Goal: Information Seeking & Learning: Learn about a topic

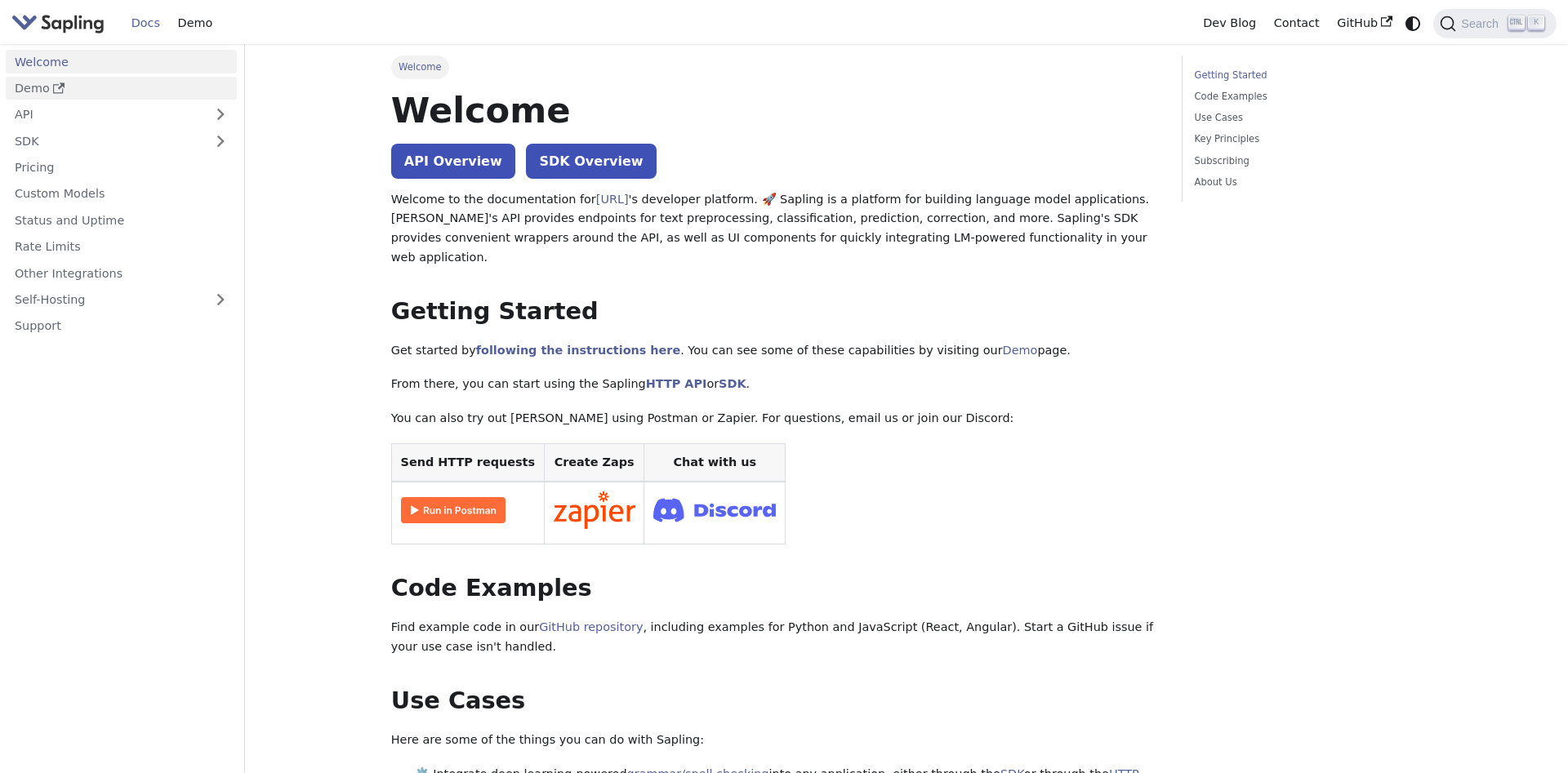
click at [58, 85] on use "Docs sidebar" at bounding box center [59, 88] width 12 height 10
click at [125, 114] on link "API" at bounding box center [105, 114] width 199 height 23
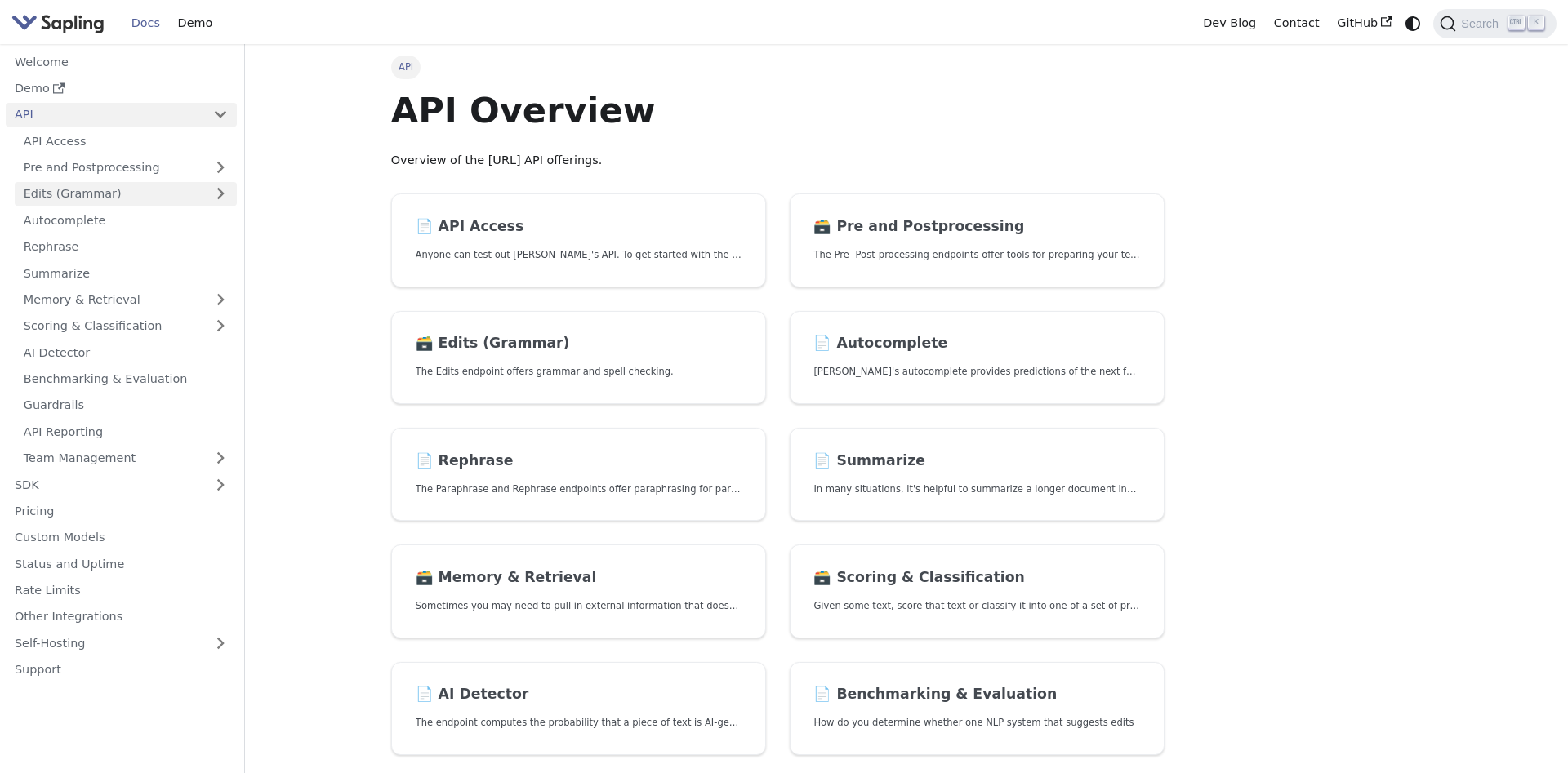
click at [134, 190] on link "Edits (Grammar)" at bounding box center [126, 194] width 222 height 23
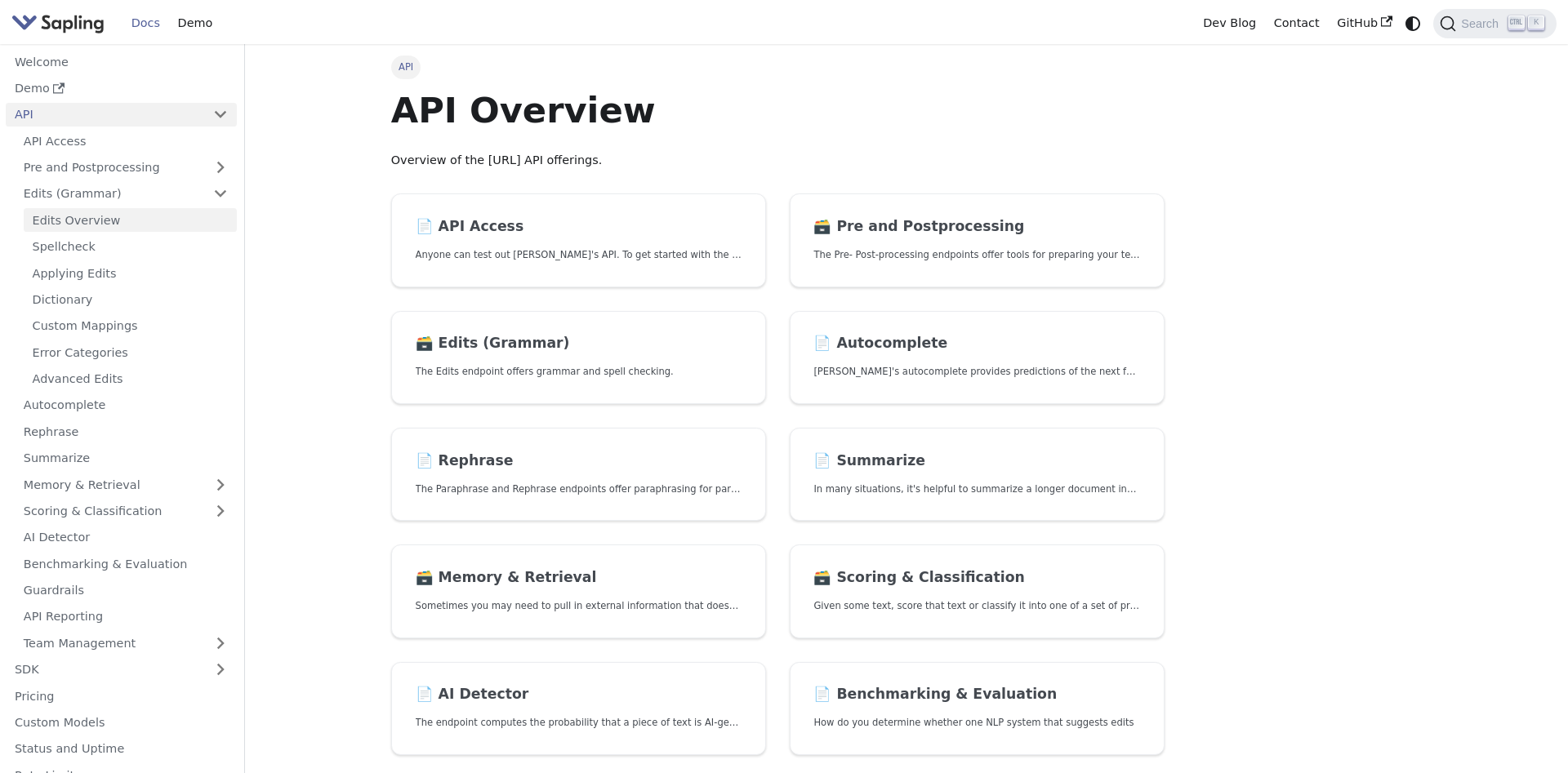
click at [122, 218] on link "Edits Overview" at bounding box center [129, 220] width 213 height 23
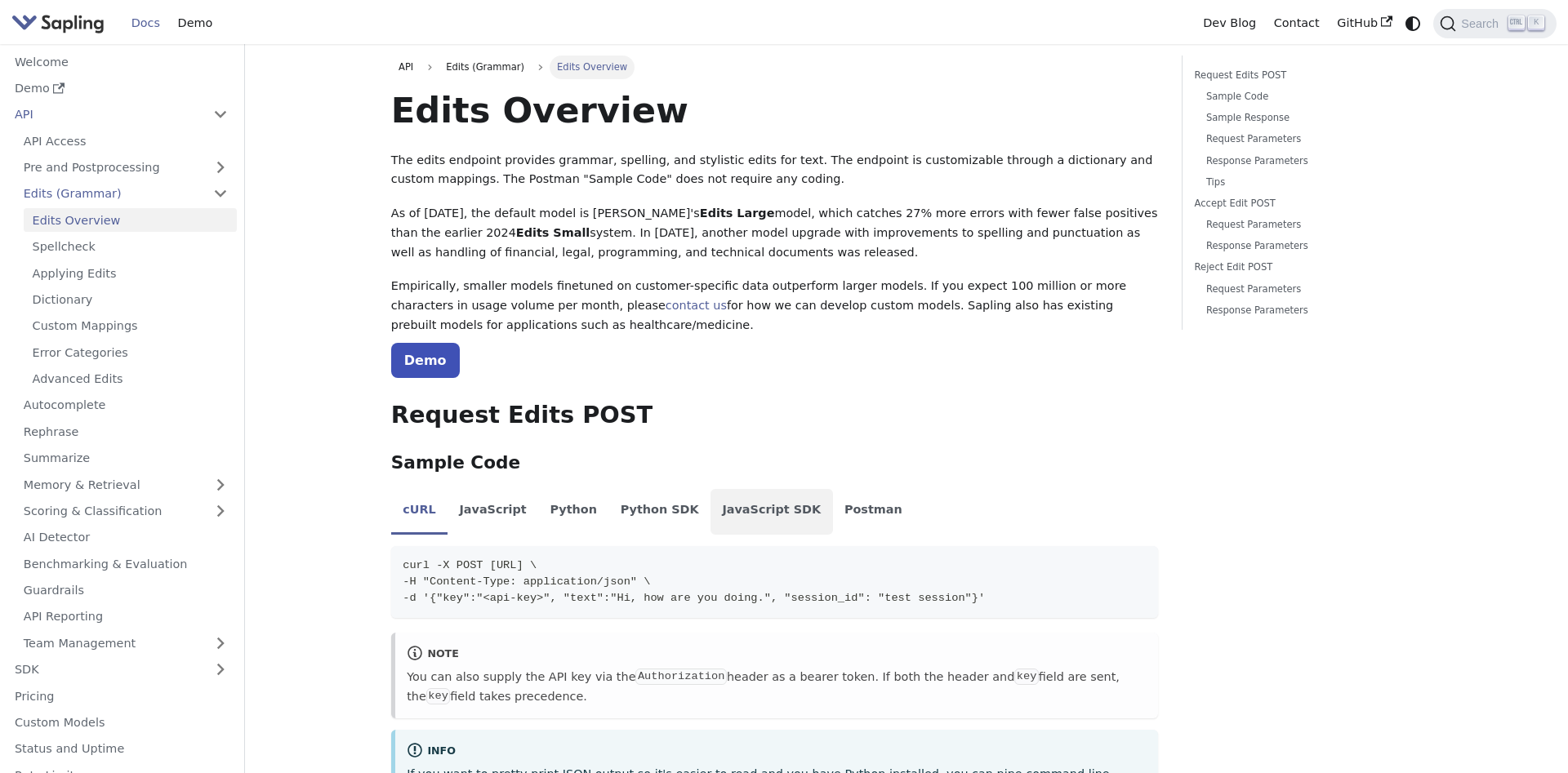
scroll to position [64, 0]
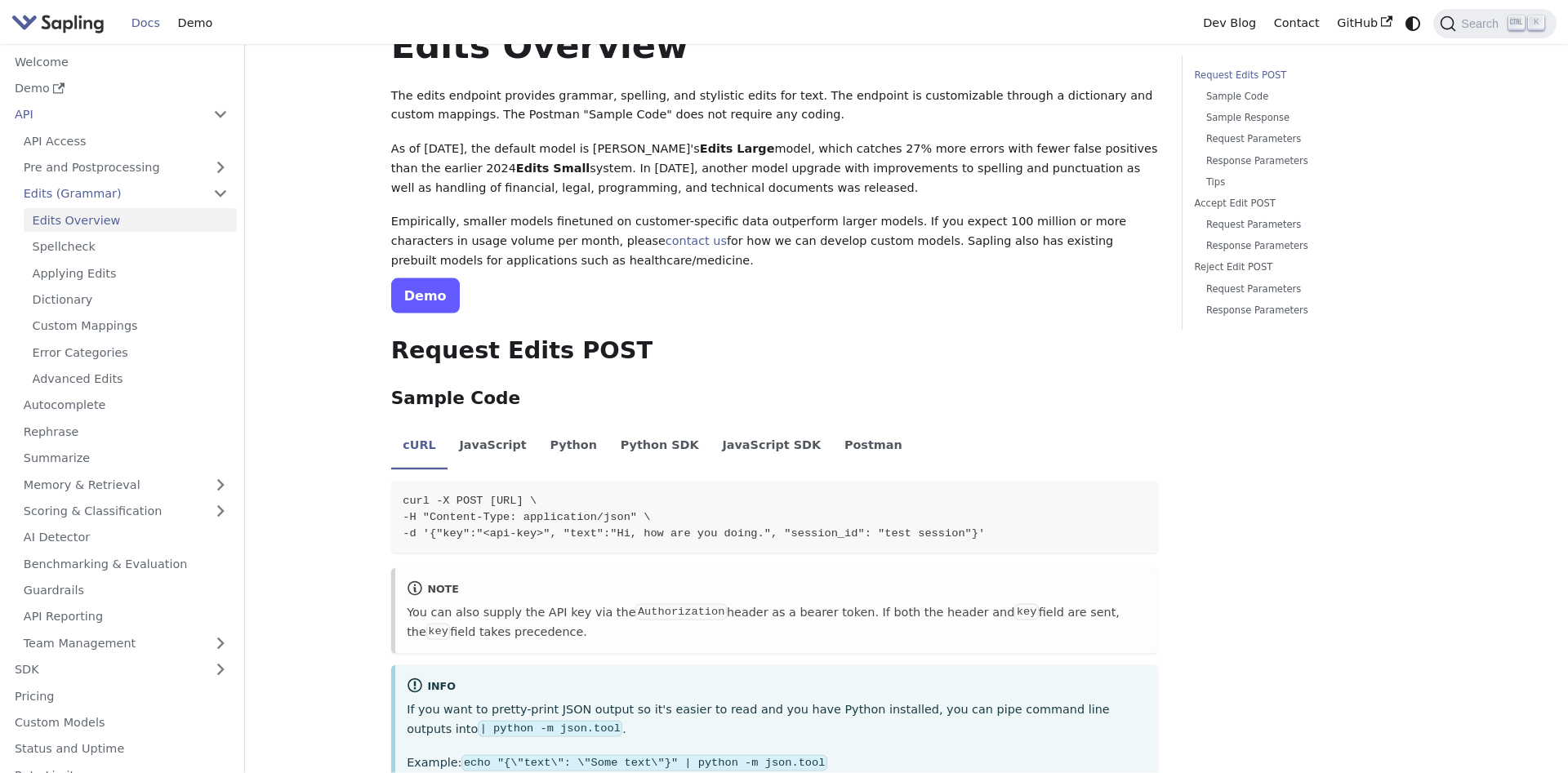
click at [427, 312] on link "Demo" at bounding box center [426, 296] width 68 height 35
click at [129, 195] on link "Edits (Grammar)" at bounding box center [126, 194] width 222 height 23
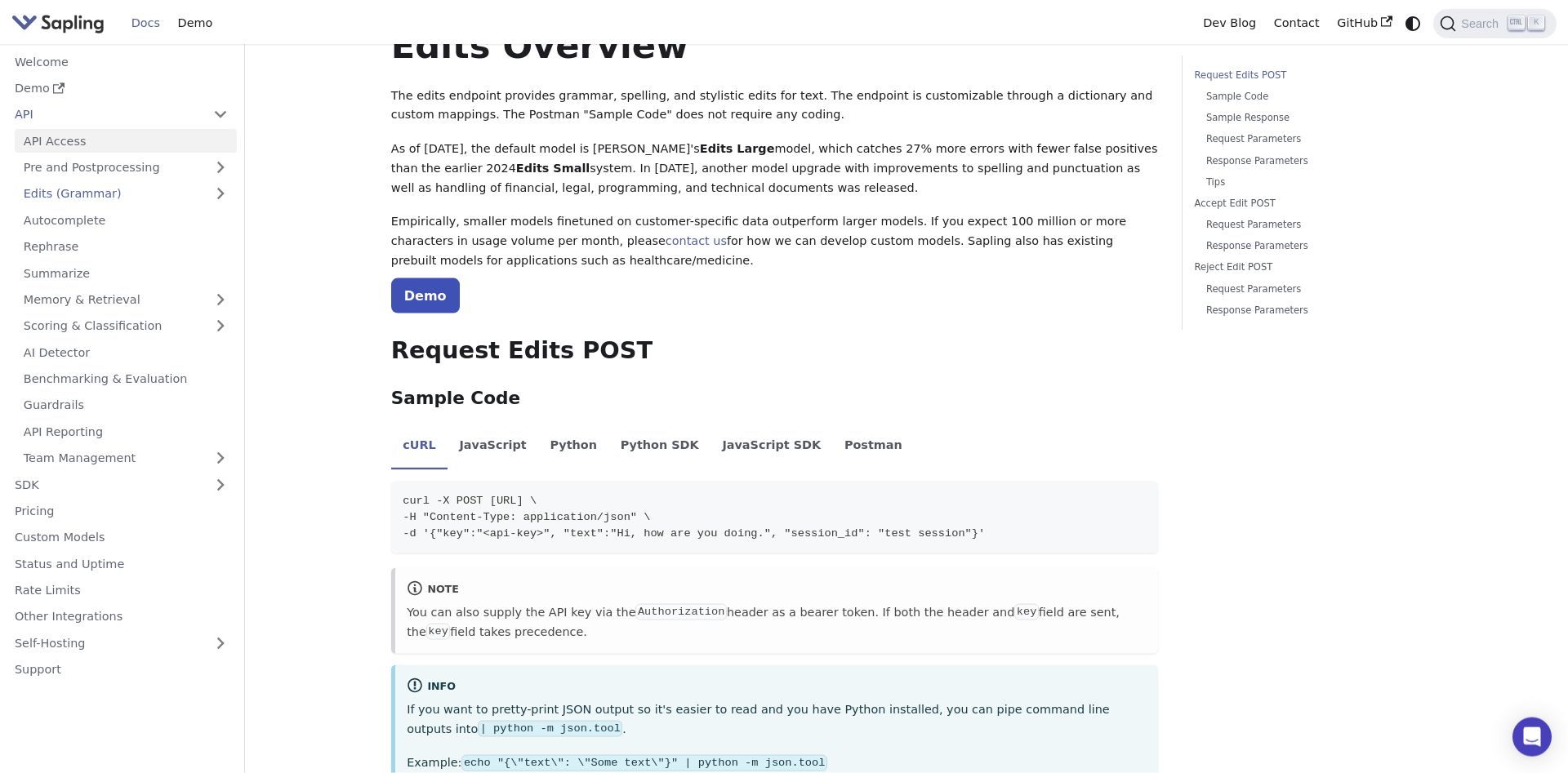
click at [132, 150] on link "API Access" at bounding box center [126, 141] width 222 height 23
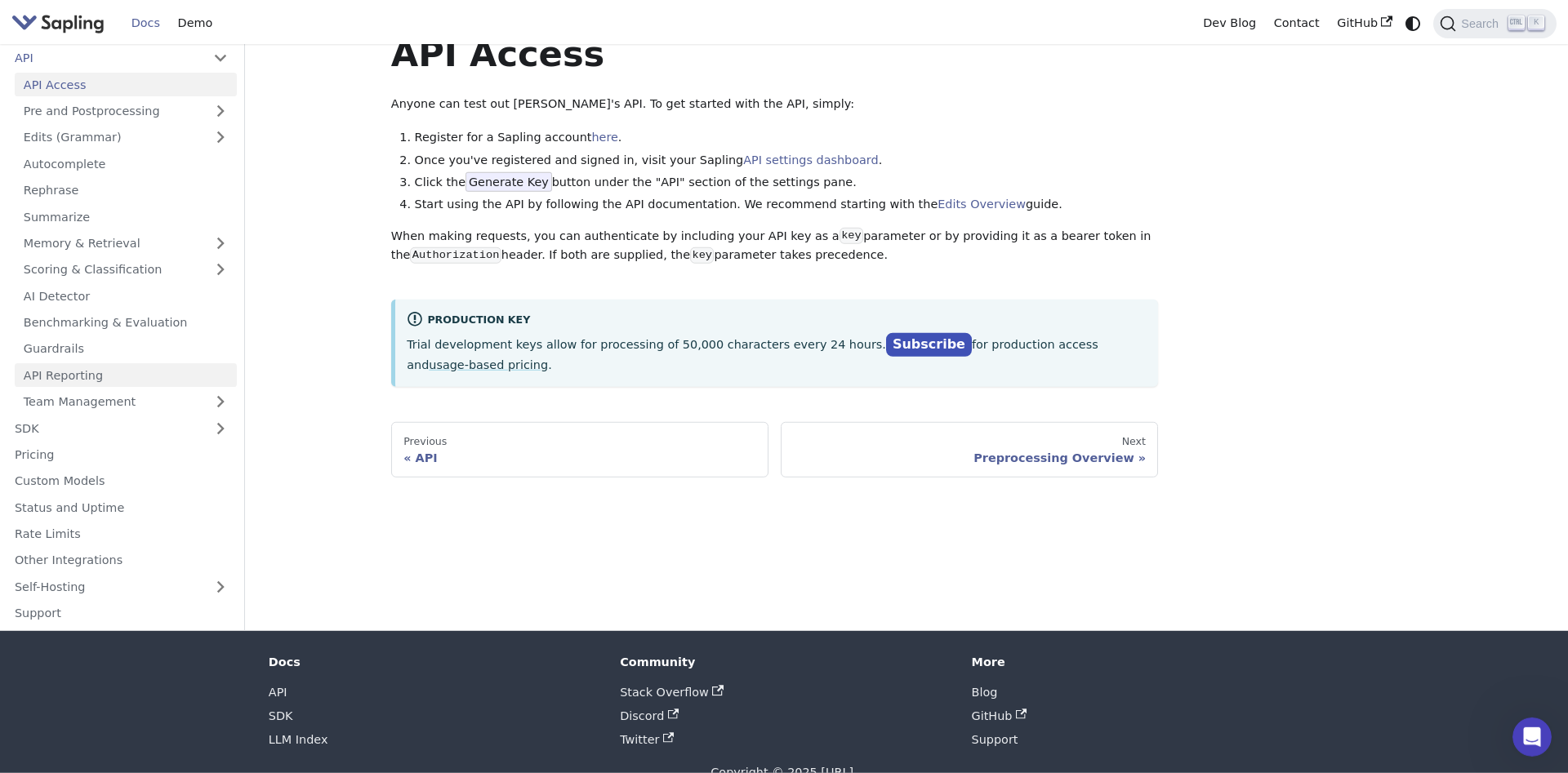
scroll to position [68, 0]
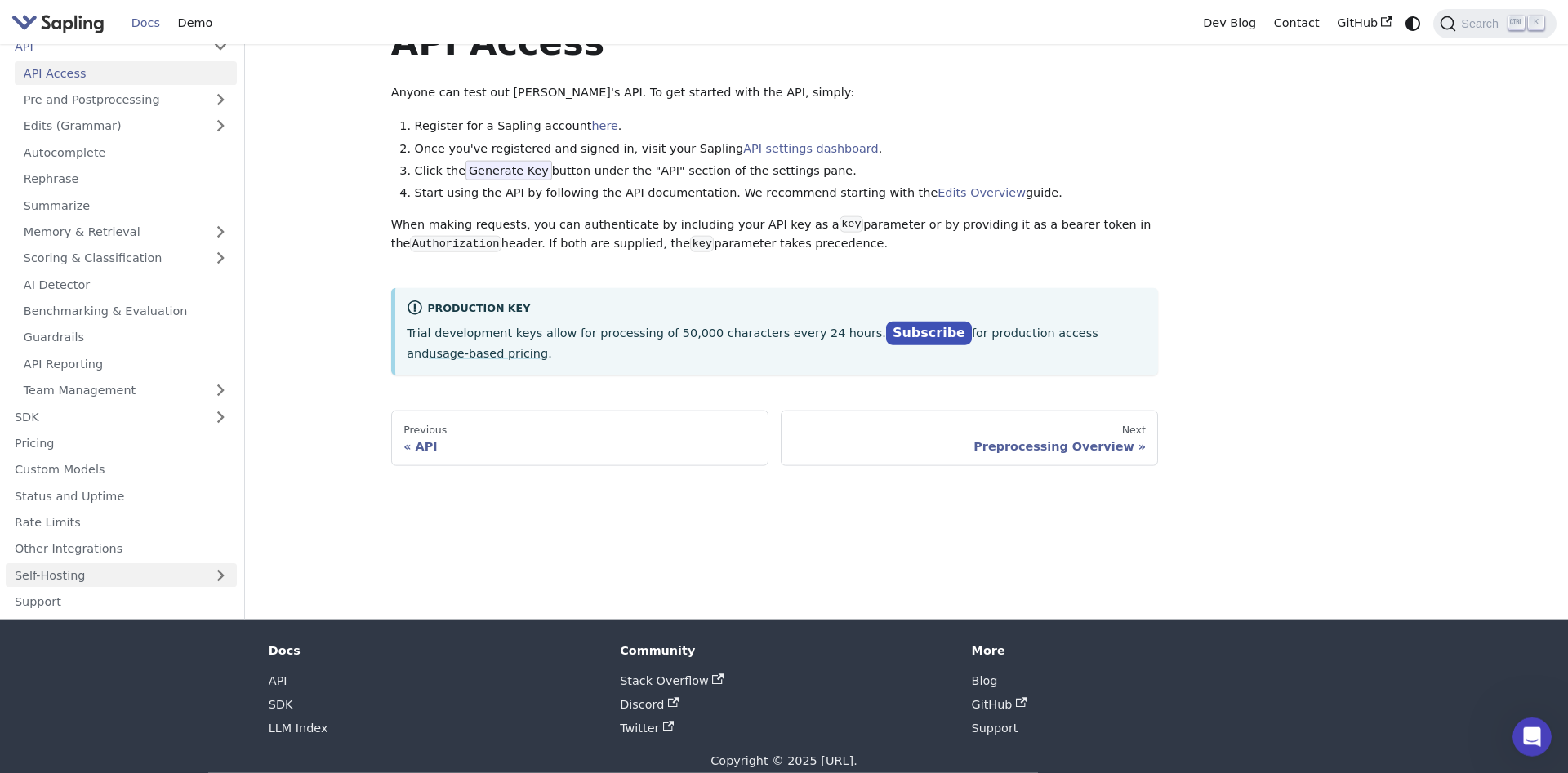
click at [93, 568] on link "Self-Hosting" at bounding box center [121, 575] width 231 height 23
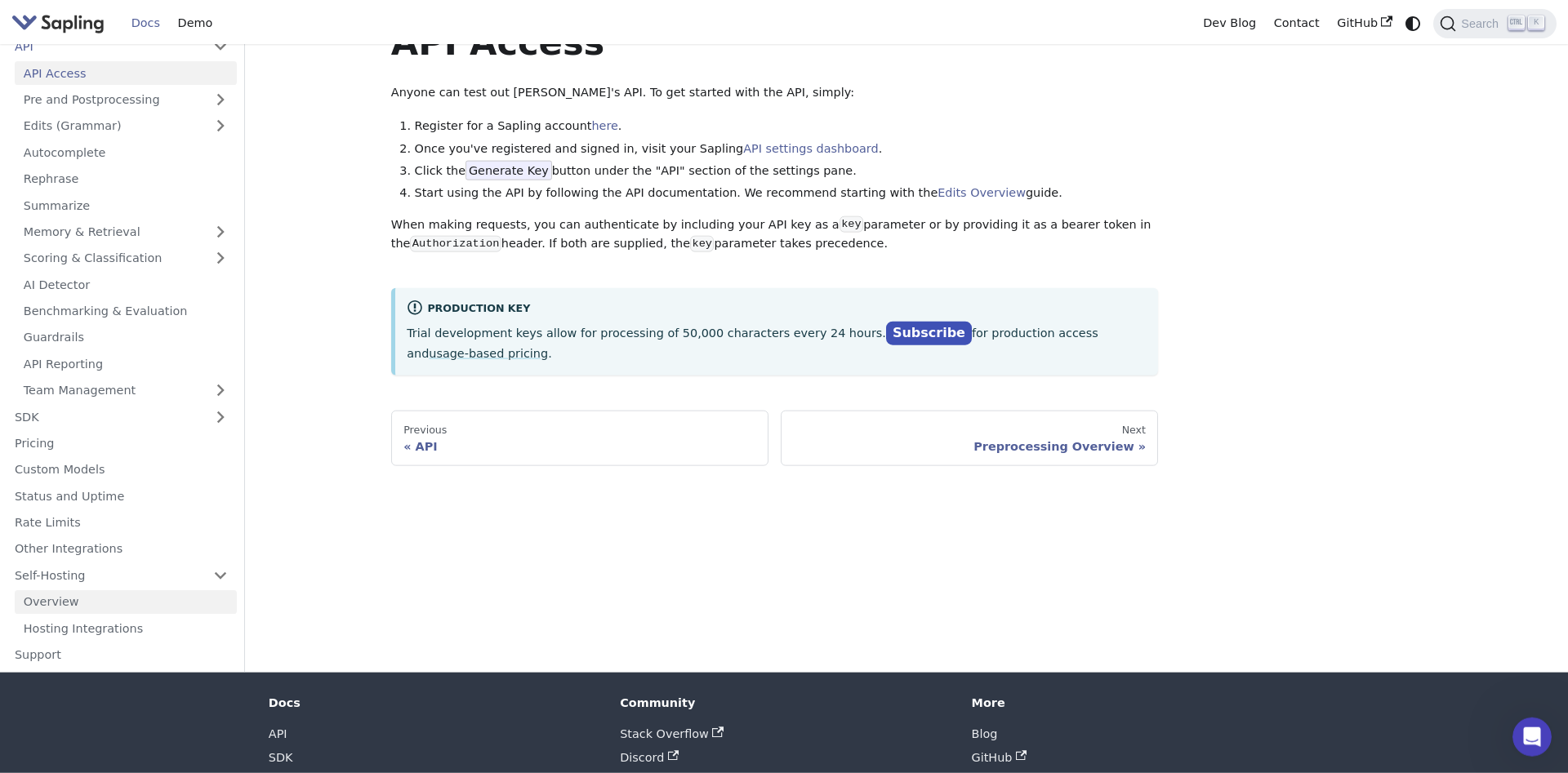
click at [89, 601] on link "Overview" at bounding box center [126, 602] width 222 height 23
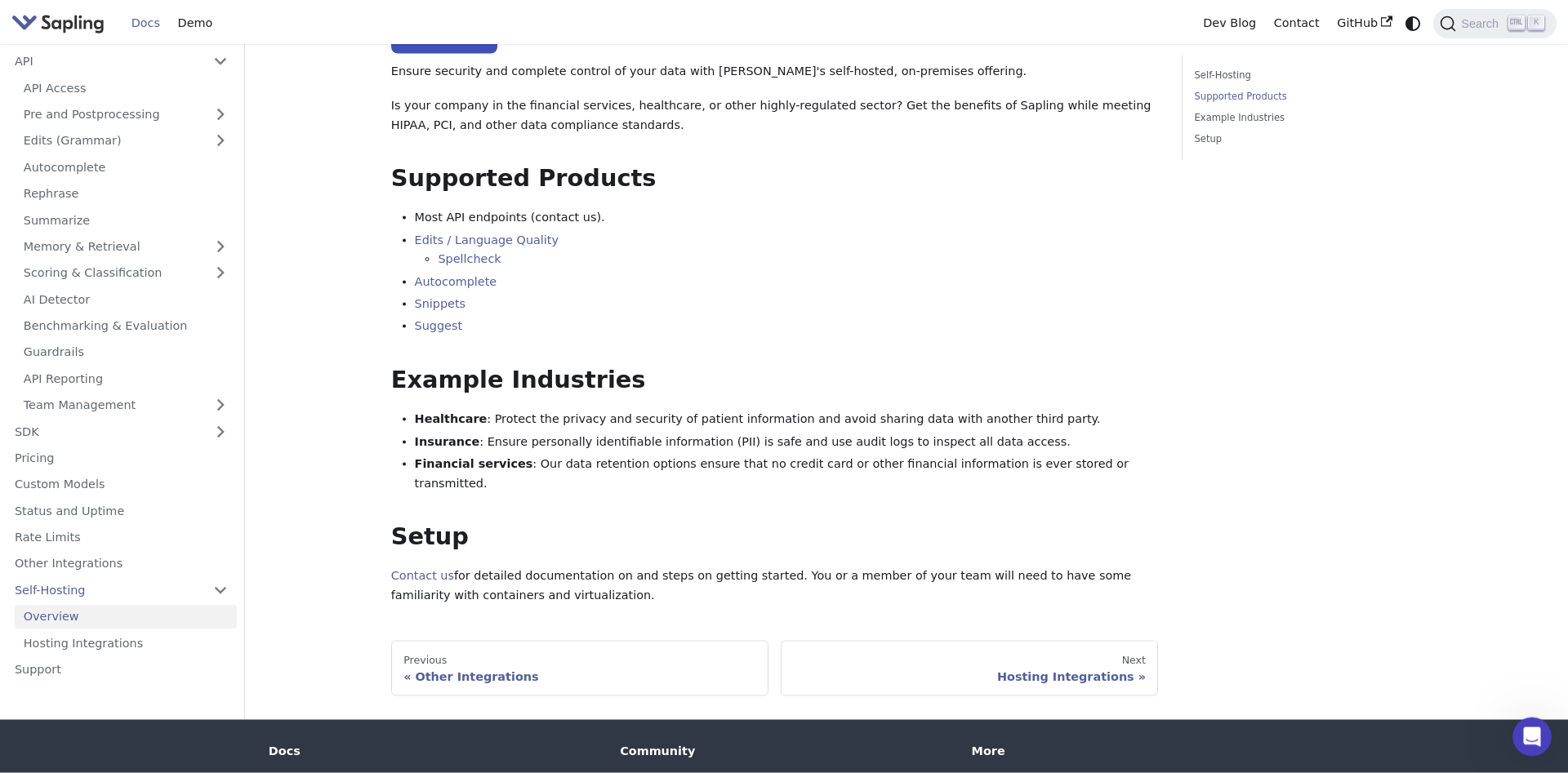
scroll to position [276, 0]
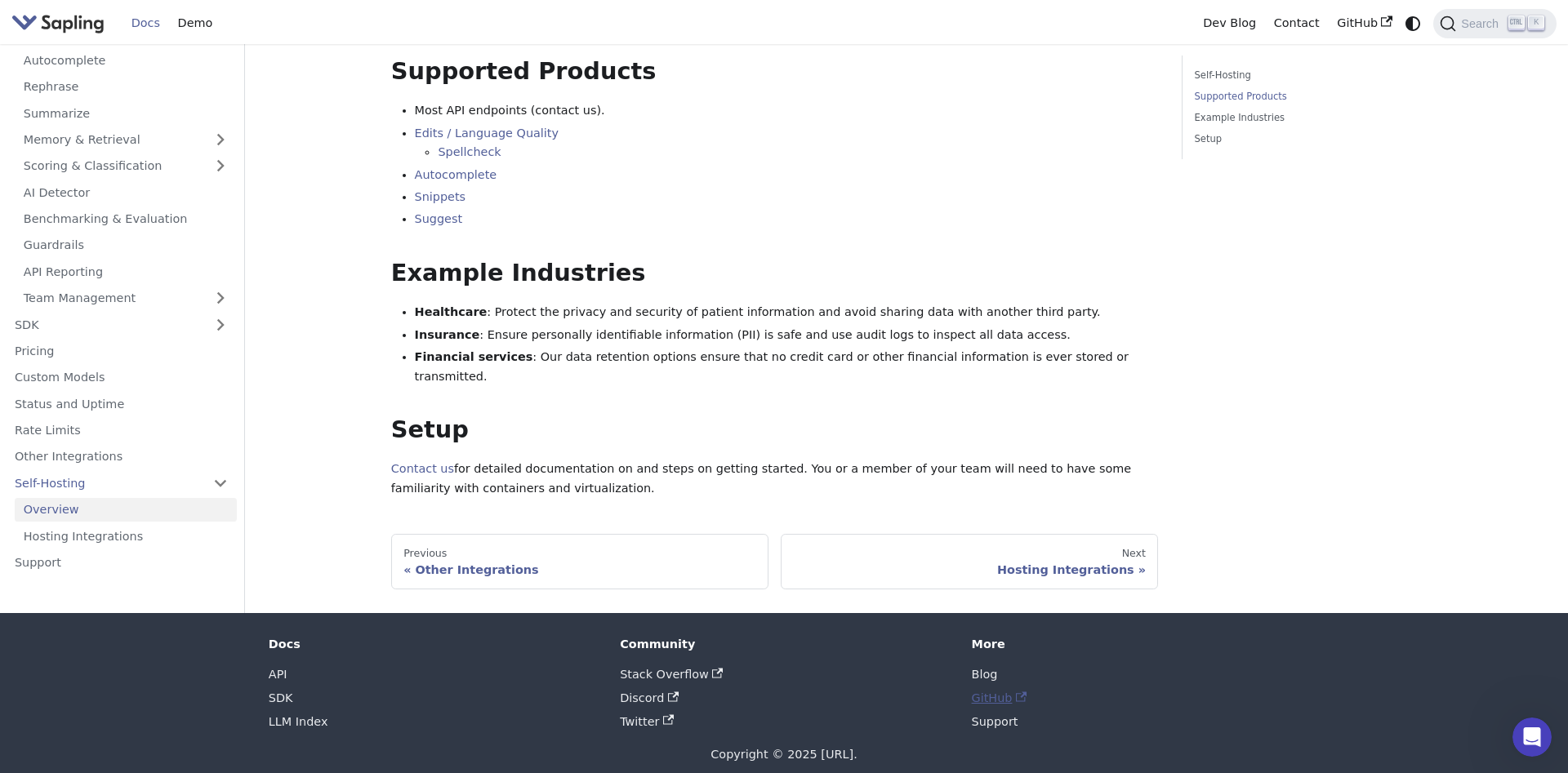
click at [996, 691] on link "GitHub" at bounding box center [999, 698] width 56 height 13
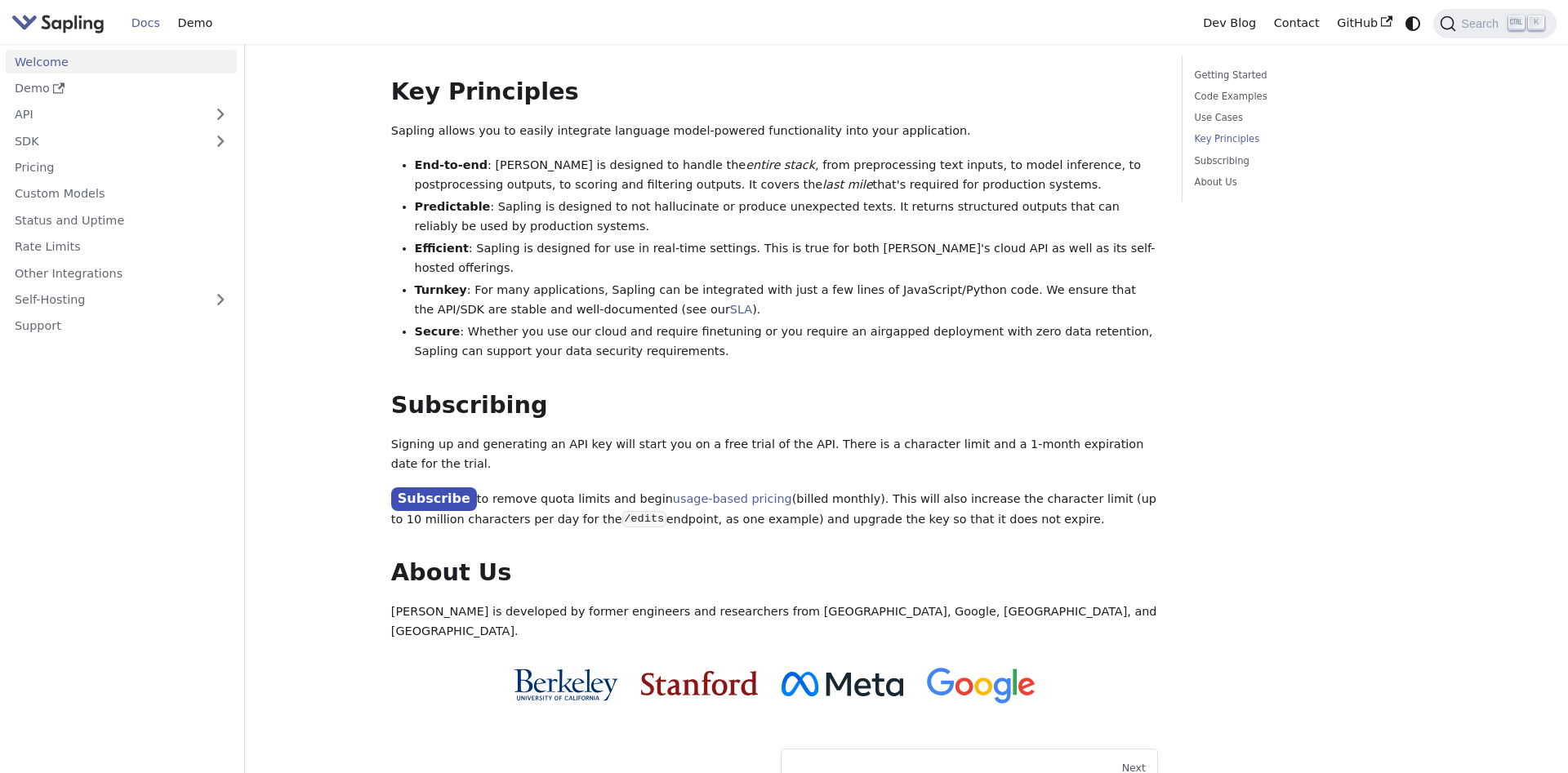
scroll to position [1117, 0]
